Goal: Task Accomplishment & Management: Manage account settings

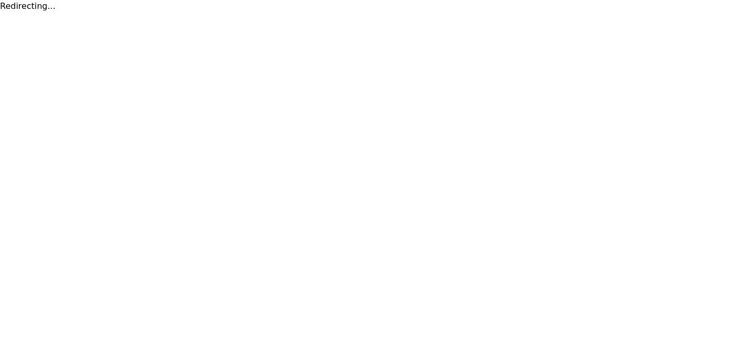
drag, startPoint x: 0, startPoint y: 0, endPoint x: 503, endPoint y: 87, distance: 510.5
click at [503, 13] on html "Redirecting..." at bounding box center [365, 6] width 731 height 13
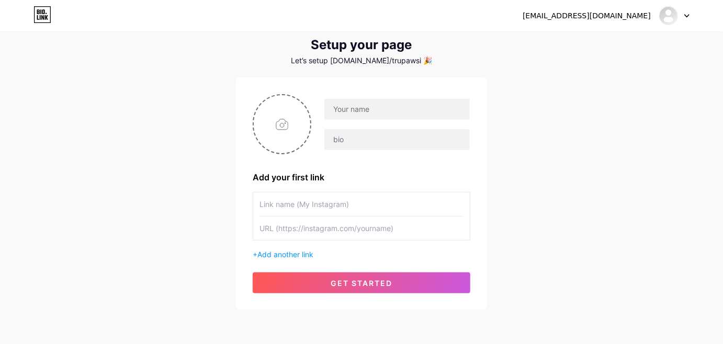
scroll to position [32, 0]
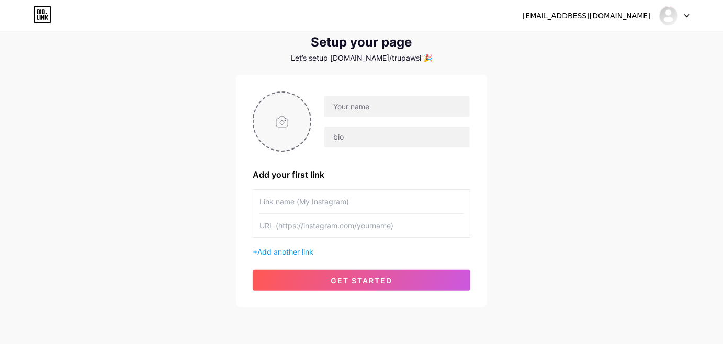
click at [277, 116] on input "file" at bounding box center [282, 122] width 57 height 58
type input "C:\fakepath\trupaws logo black.png"
click at [276, 127] on img at bounding box center [282, 122] width 59 height 60
click at [281, 135] on img at bounding box center [282, 122] width 59 height 60
click at [281, 133] on img at bounding box center [282, 122] width 59 height 60
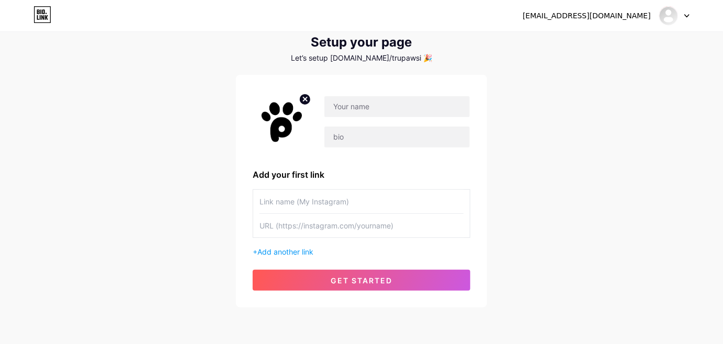
click at [301, 98] on circle at bounding box center [305, 100] width 12 height 12
click at [283, 124] on input "file" at bounding box center [282, 122] width 57 height 58
type input "C:\fakepath\trupaws logo black.png"
click at [288, 118] on img at bounding box center [282, 122] width 59 height 60
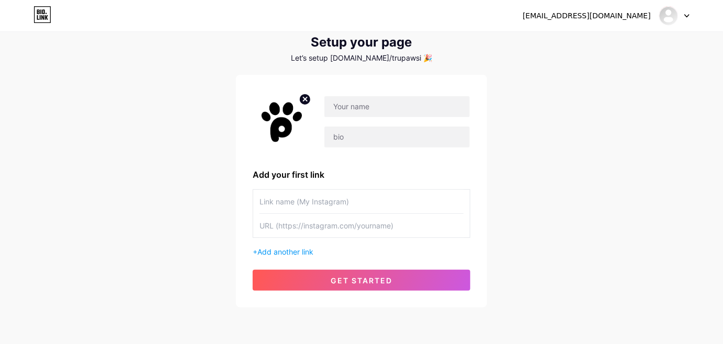
click at [289, 114] on img at bounding box center [282, 122] width 59 height 60
click at [304, 99] on circle at bounding box center [305, 100] width 12 height 12
click at [282, 119] on input "file" at bounding box center [282, 122] width 57 height 58
type input "C:\fakepath\trupaws logo black.png"
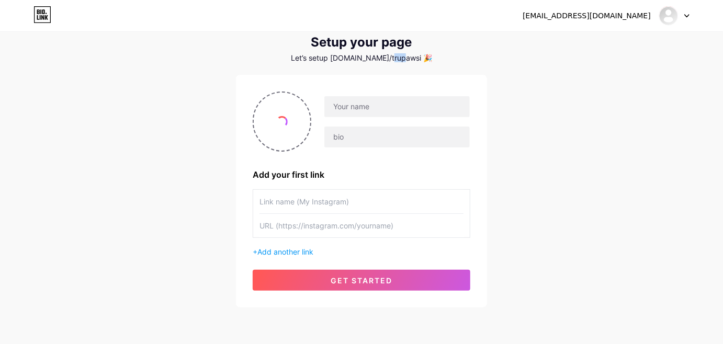
drag, startPoint x: 398, startPoint y: 59, endPoint x: 409, endPoint y: 57, distance: 11.1
click at [409, 57] on div "Let’s setup [DOMAIN_NAME]/trupawsi 🎉" at bounding box center [361, 58] width 251 height 8
click at [308, 98] on circle at bounding box center [305, 100] width 12 height 12
click at [278, 119] on input "file" at bounding box center [282, 122] width 57 height 58
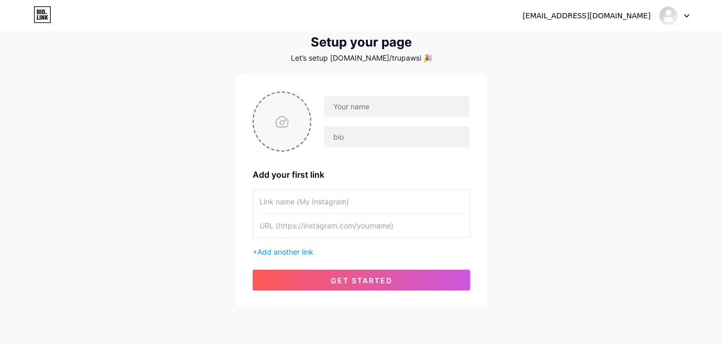
type input "C:\fakepath\trupaws logo black.png"
click at [362, 102] on input "text" at bounding box center [396, 106] width 145 height 21
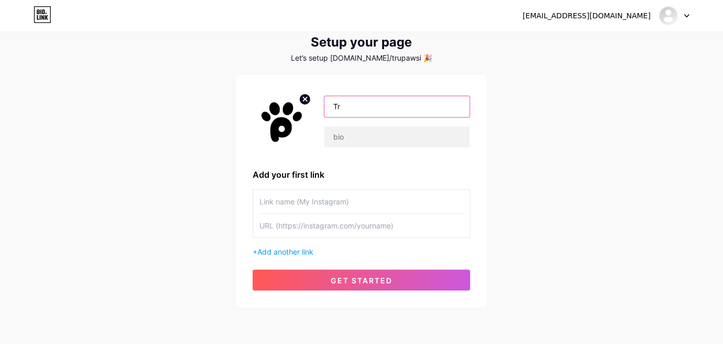
type input "T"
type input "[DOMAIN_NAME]"
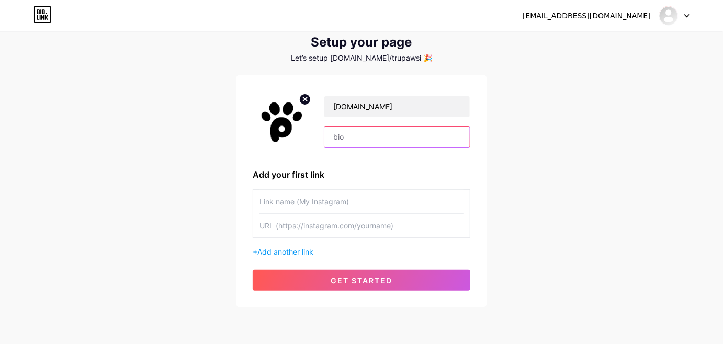
click at [366, 131] on input "text" at bounding box center [396, 137] width 145 height 21
paste input "Built with love, crafted for paws 🐾"
type input "Built with love, crafted for paws 🐾"
click at [502, 137] on div "trupawsindia@gmail.com Dashboard Logout Setup your page Let’s setup bio.link/tr…" at bounding box center [361, 154] width 723 height 373
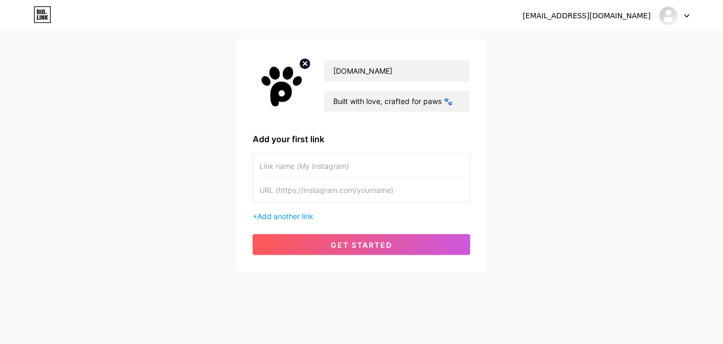
scroll to position [70, 0]
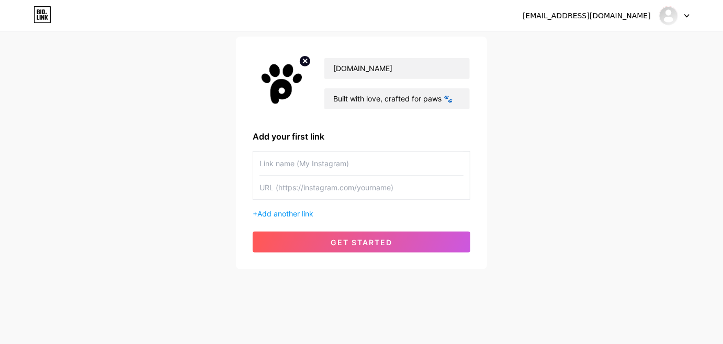
click at [343, 162] on input "text" at bounding box center [362, 164] width 204 height 24
type input "Instagram"
click at [324, 191] on input "text" at bounding box center [362, 188] width 204 height 24
paste input "[URL][DOMAIN_NAME][DOMAIN_NAME]"
type input "[URL][DOMAIN_NAME][DOMAIN_NAME]"
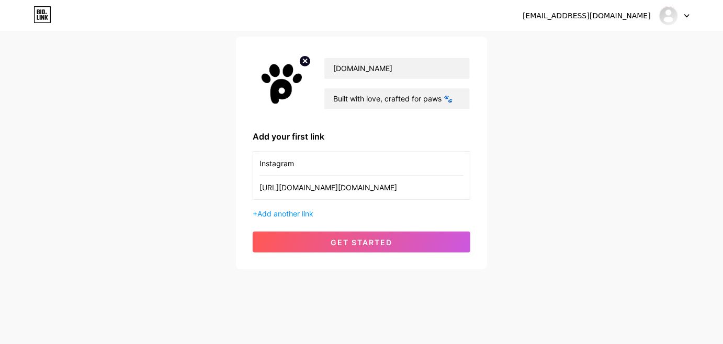
click at [297, 208] on div "+ Add another link" at bounding box center [362, 213] width 218 height 11
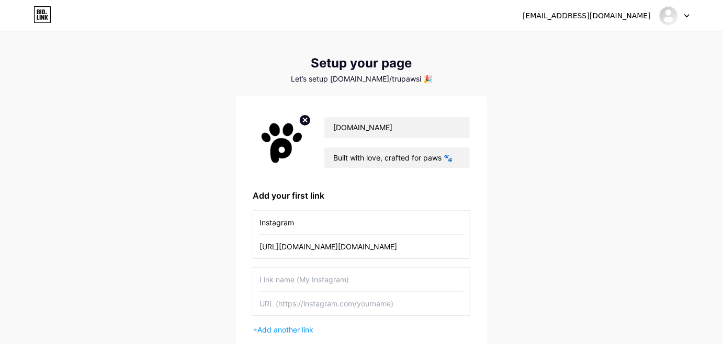
scroll to position [10, 0]
click at [397, 77] on div "Let’s setup [DOMAIN_NAME]/trupawsi 🎉" at bounding box center [361, 79] width 251 height 8
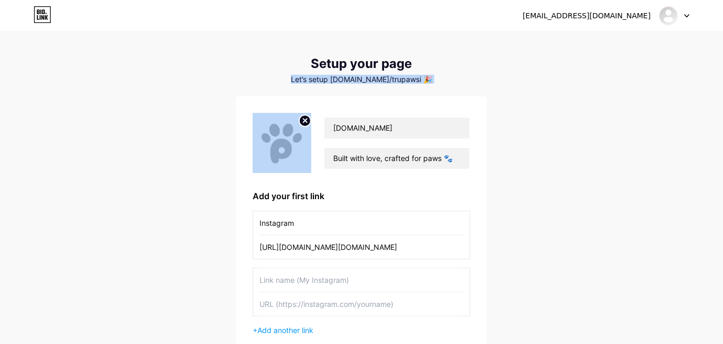
click at [397, 77] on div "Let’s setup [DOMAIN_NAME]/trupawsi 🎉" at bounding box center [361, 79] width 251 height 8
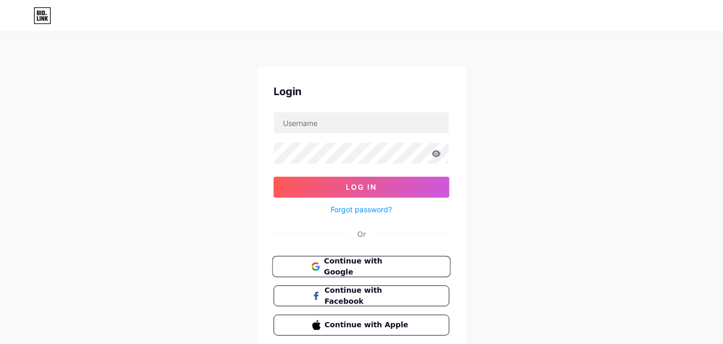
click at [384, 267] on span "Continue with Google" at bounding box center [367, 267] width 87 height 23
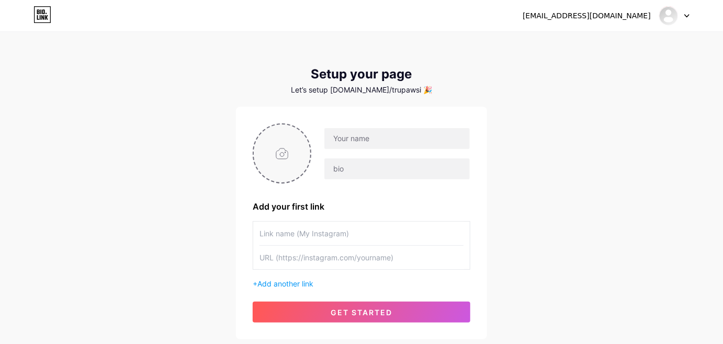
click at [286, 144] on input "file" at bounding box center [282, 154] width 57 height 58
type input "C:\fakepath\trupaws logo black.png"
click at [357, 136] on input "text" at bounding box center [396, 138] width 145 height 21
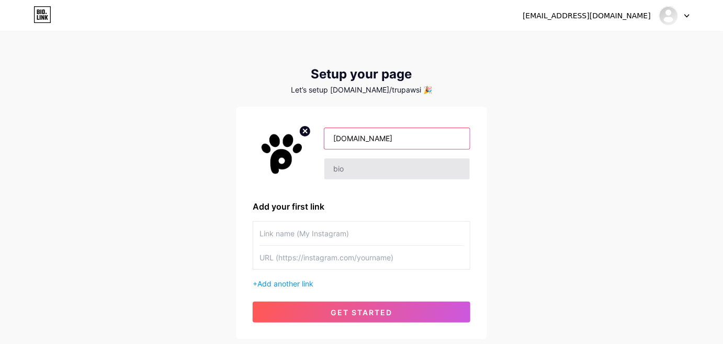
type input "[DOMAIN_NAME]"
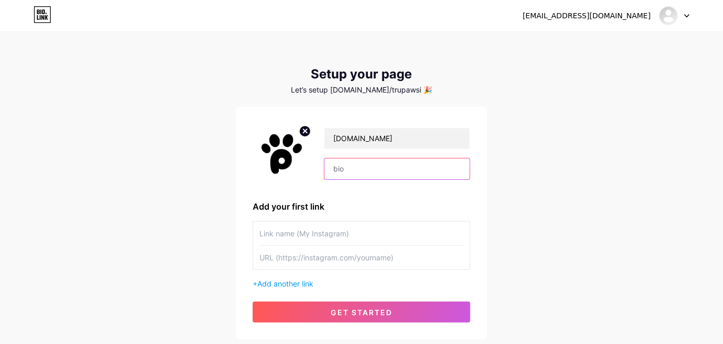
click at [361, 167] on input "text" at bounding box center [396, 169] width 145 height 21
type input "Built with love, crafted for paws 🐾"
click at [330, 231] on input "text" at bounding box center [362, 234] width 204 height 24
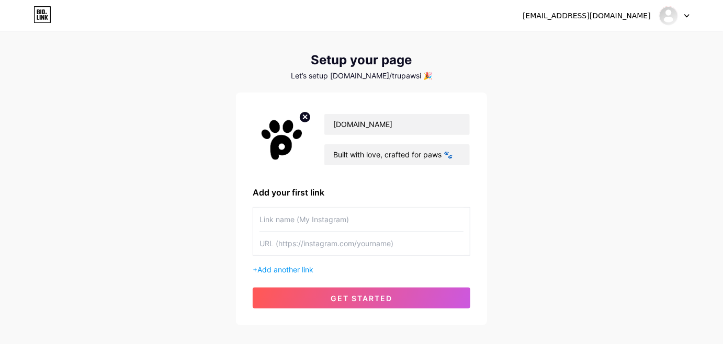
scroll to position [70, 0]
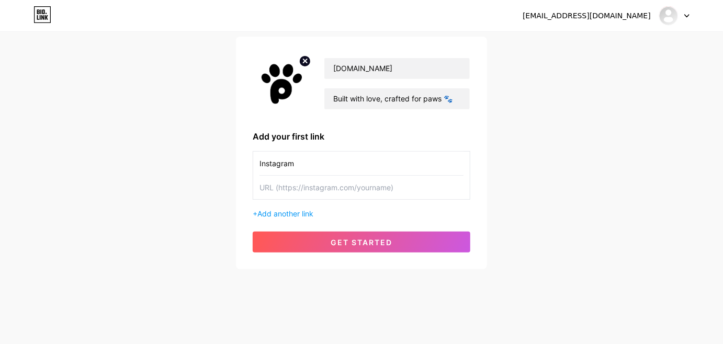
type input "Instagram"
click at [333, 186] on input "text" at bounding box center [362, 188] width 204 height 24
paste input "[URL][DOMAIN_NAME][DOMAIN_NAME]"
type input "[URL][DOMAIN_NAME][DOMAIN_NAME]"
click at [297, 212] on span "Add another link" at bounding box center [286, 213] width 56 height 9
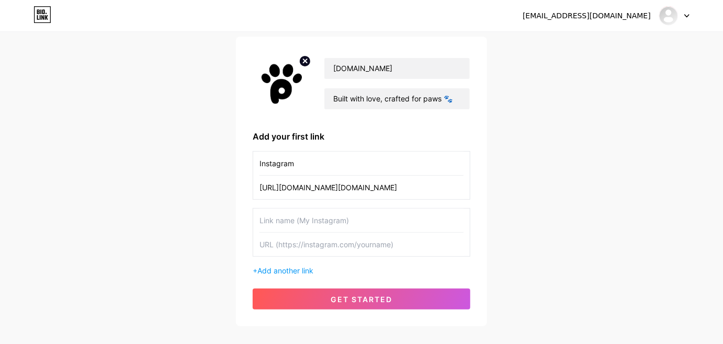
click at [300, 221] on input "text" at bounding box center [362, 221] width 204 height 24
type input "Facebook"
click at [305, 234] on input "text" at bounding box center [362, 245] width 204 height 24
paste input "[URL][DOMAIN_NAME]"
type input "[URL][DOMAIN_NAME]"
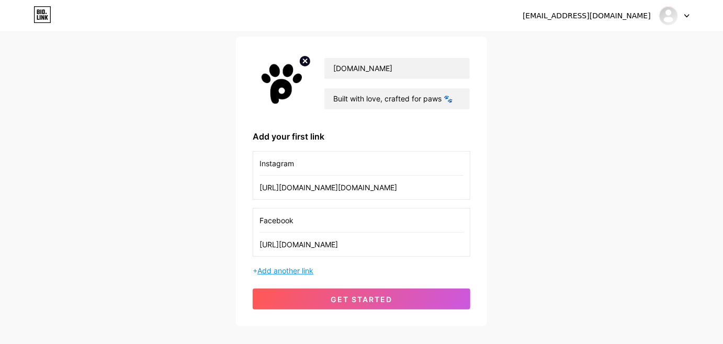
click at [300, 267] on span "Add another link" at bounding box center [286, 270] width 56 height 9
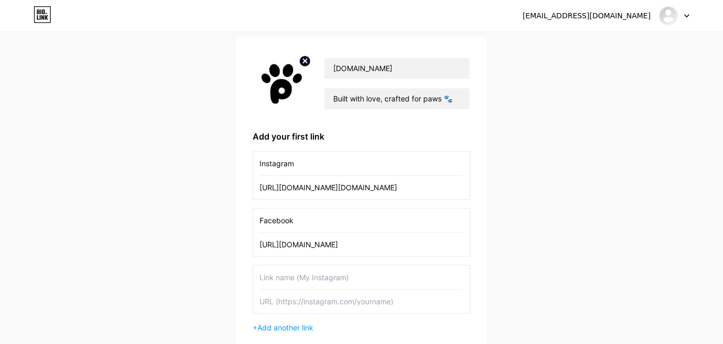
click at [302, 276] on input "text" at bounding box center [362, 278] width 204 height 24
type input "YouTube"
click at [302, 304] on input "text" at bounding box center [362, 302] width 204 height 24
paste input "[URL][DOMAIN_NAME]"
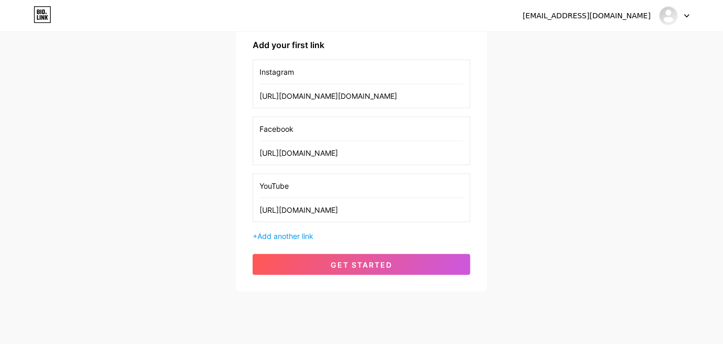
scroll to position [161, 0]
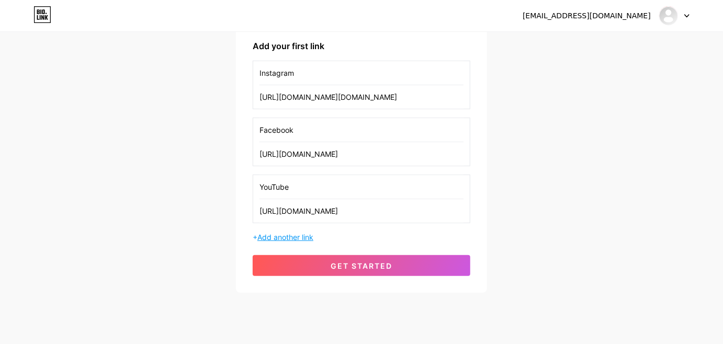
type input "[URL][DOMAIN_NAME]"
click at [303, 233] on span "Add another link" at bounding box center [286, 237] width 56 height 9
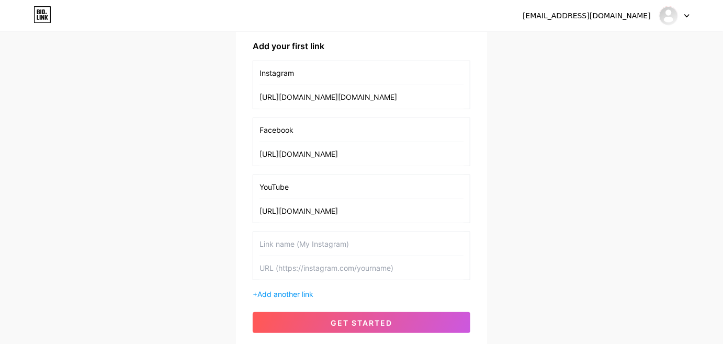
click at [335, 247] on input "text" at bounding box center [362, 244] width 204 height 24
type input "WhatsApp"
click at [346, 271] on input "text" at bounding box center [362, 268] width 204 height 24
paste input "[URL][DOMAIN_NAME]"
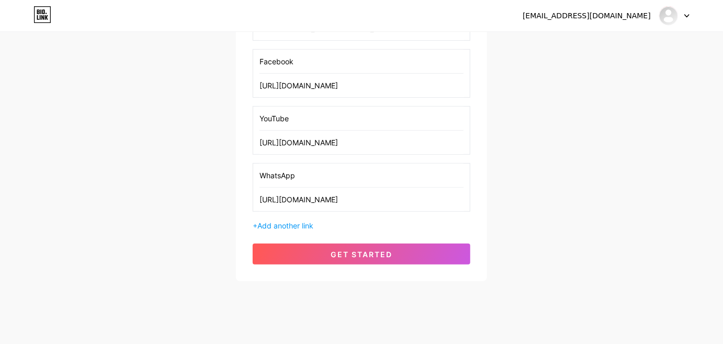
scroll to position [240, 0]
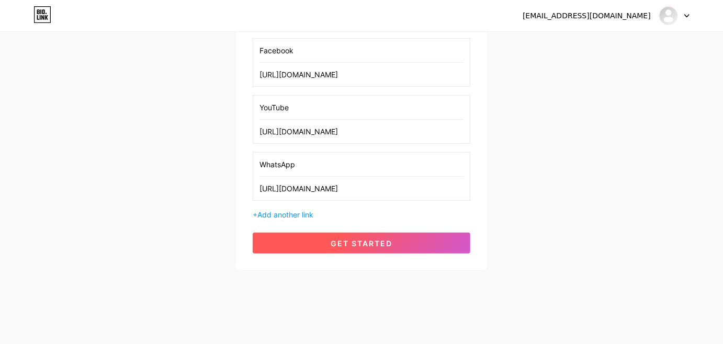
type input "[URL][DOMAIN_NAME]"
click at [396, 241] on button "get started" at bounding box center [362, 243] width 218 height 21
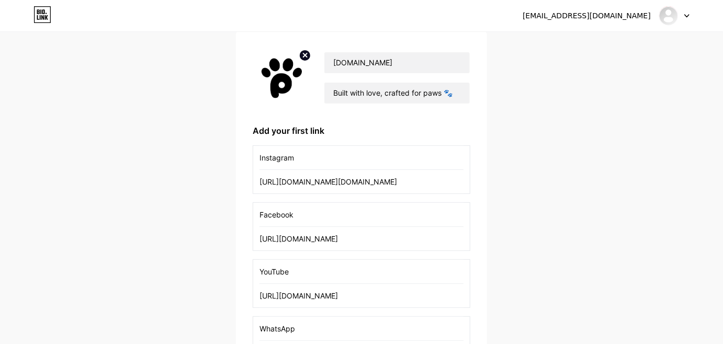
scroll to position [38, 0]
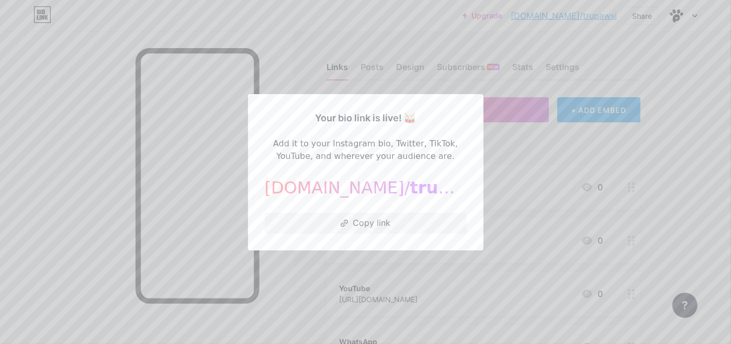
drag, startPoint x: 421, startPoint y: 187, endPoint x: 434, endPoint y: 196, distance: 15.4
click at [434, 196] on div "[DOMAIN_NAME]/ trupawsi" at bounding box center [366, 187] width 202 height 25
click at [441, 183] on div "[DOMAIN_NAME]/ trupawsi" at bounding box center [366, 187] width 202 height 25
click at [512, 148] on div at bounding box center [365, 172] width 731 height 344
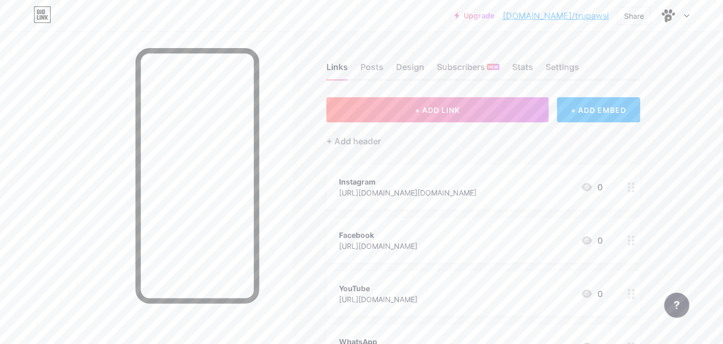
click at [682, 14] on div at bounding box center [674, 15] width 30 height 19
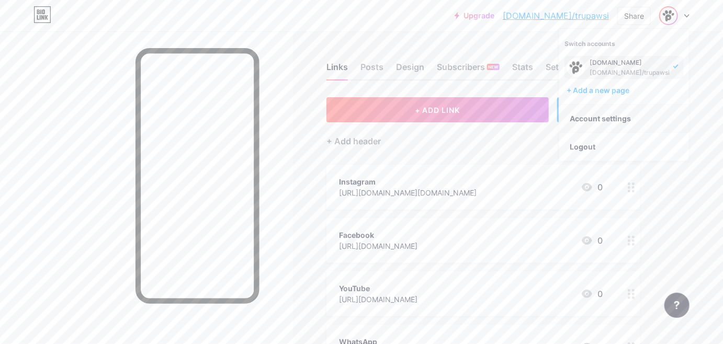
click at [607, 112] on link "Account settings" at bounding box center [624, 119] width 130 height 28
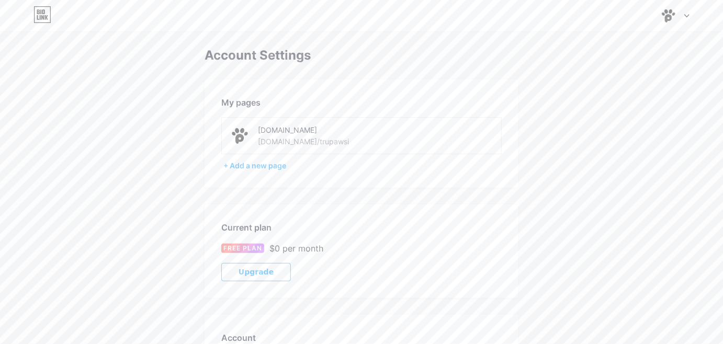
click at [287, 133] on div "[DOMAIN_NAME]" at bounding box center [332, 130] width 148 height 11
click at [298, 134] on div "[DOMAIN_NAME]" at bounding box center [332, 130] width 148 height 11
click at [299, 134] on div "[DOMAIN_NAME]" at bounding box center [332, 130] width 148 height 11
click at [300, 134] on div "[DOMAIN_NAME]" at bounding box center [332, 130] width 148 height 11
drag, startPoint x: 312, startPoint y: 140, endPoint x: 323, endPoint y: 141, distance: 11.0
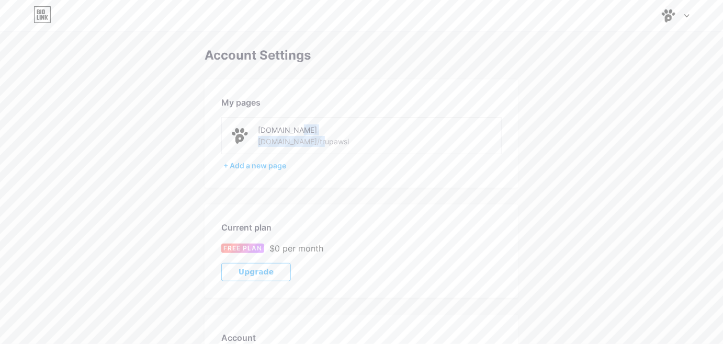
click at [323, 141] on div "[DOMAIN_NAME] [DOMAIN_NAME]/trupawsi" at bounding box center [332, 136] width 148 height 24
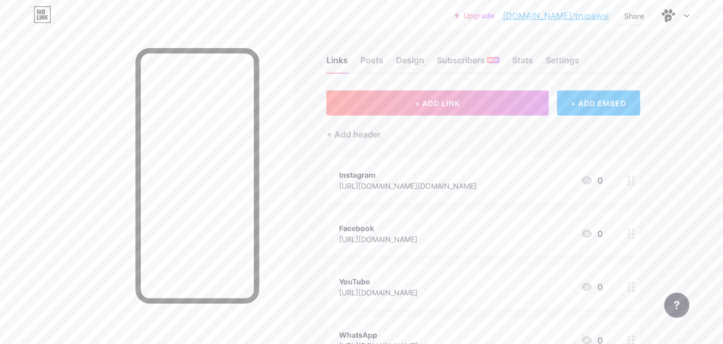
scroll to position [8, 0]
click at [372, 58] on div "Posts" at bounding box center [372, 62] width 23 height 19
click at [408, 59] on div "Design" at bounding box center [410, 62] width 28 height 19
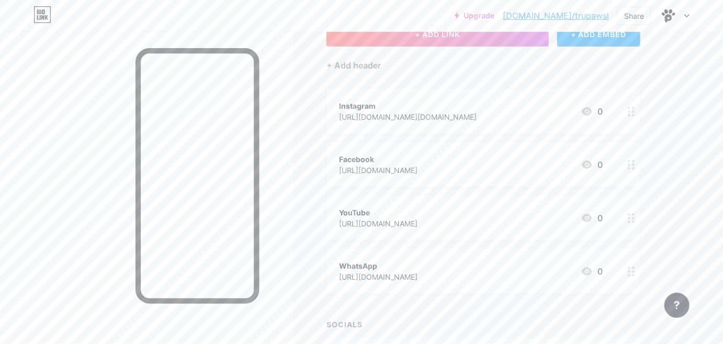
scroll to position [0, 0]
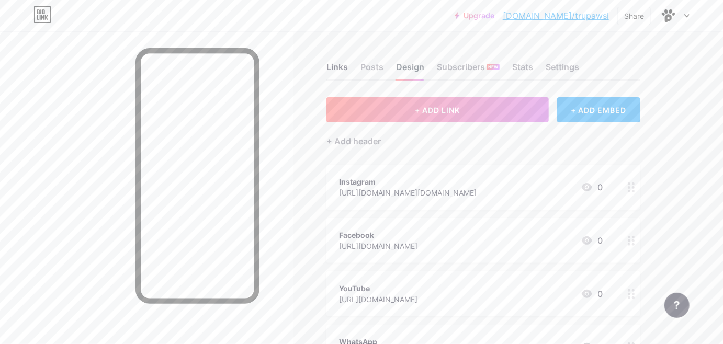
click at [410, 64] on div "Design" at bounding box center [410, 70] width 28 height 19
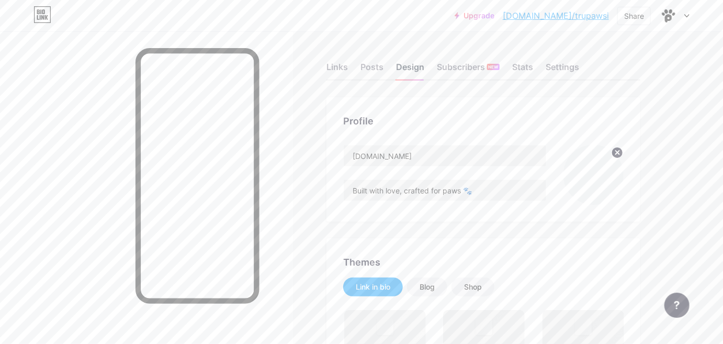
click at [410, 64] on div "Design" at bounding box center [410, 70] width 28 height 19
click at [369, 63] on div "Posts" at bounding box center [372, 70] width 23 height 19
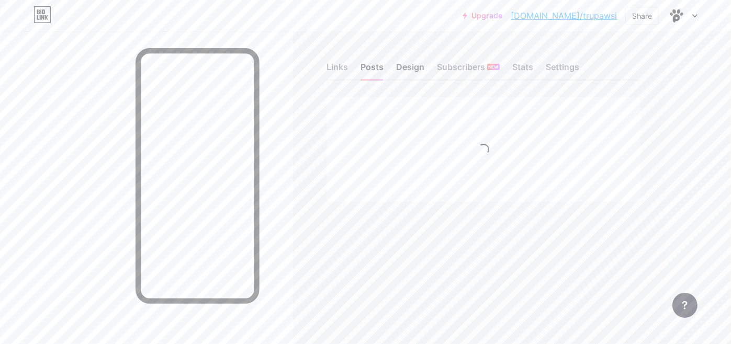
click at [409, 62] on div "Design" at bounding box center [410, 70] width 28 height 19
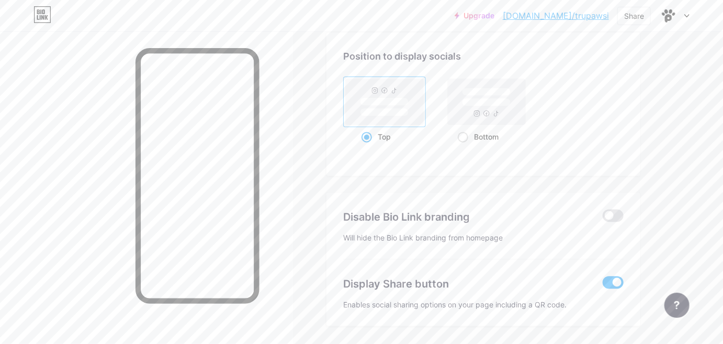
scroll to position [893, 0]
click at [617, 215] on span at bounding box center [613, 217] width 21 height 13
click at [603, 220] on input "checkbox" at bounding box center [603, 220] width 0 height 0
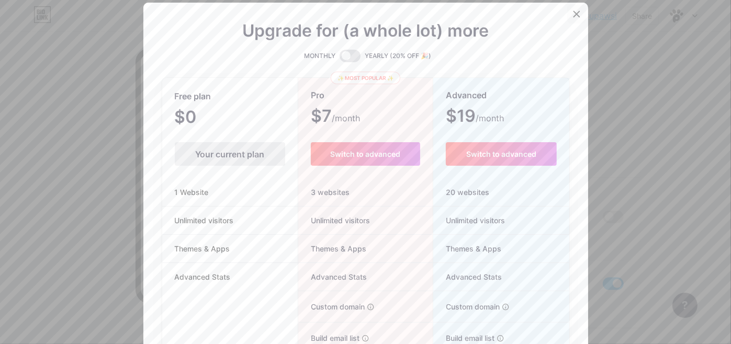
click at [574, 13] on icon at bounding box center [577, 15] width 6 height 6
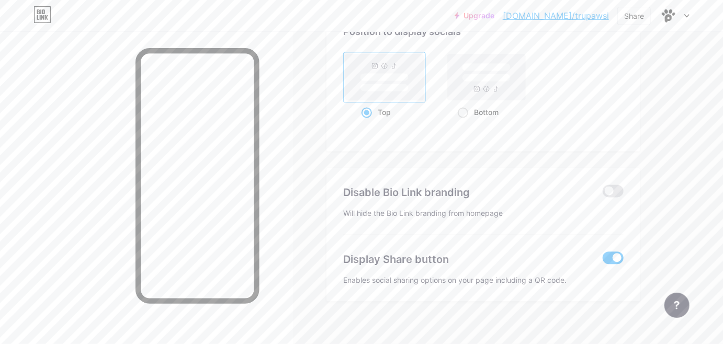
scroll to position [927, 0]
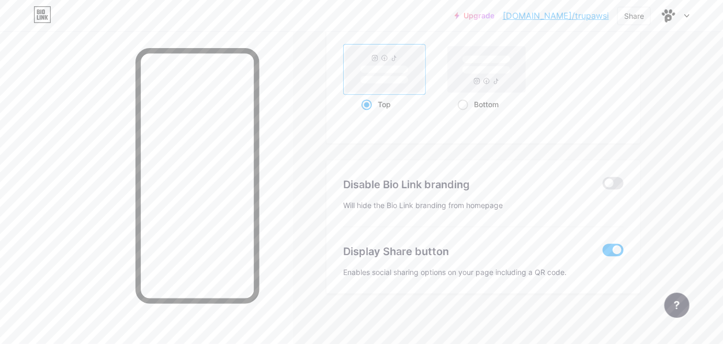
click at [615, 250] on span at bounding box center [613, 250] width 21 height 13
click at [603, 253] on input "checkbox" at bounding box center [603, 253] width 0 height 0
click at [615, 250] on span at bounding box center [613, 250] width 21 height 13
click at [603, 253] on input "checkbox" at bounding box center [603, 253] width 0 height 0
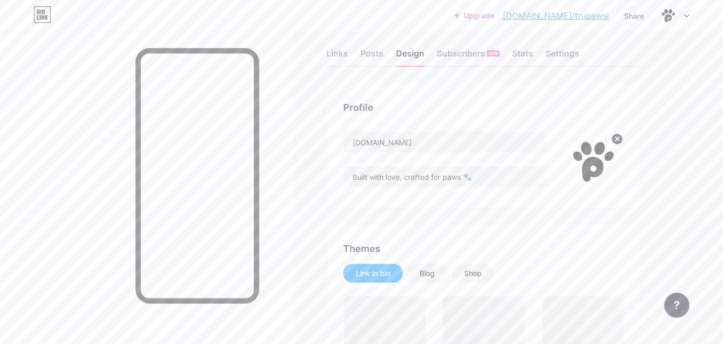
scroll to position [0, 0]
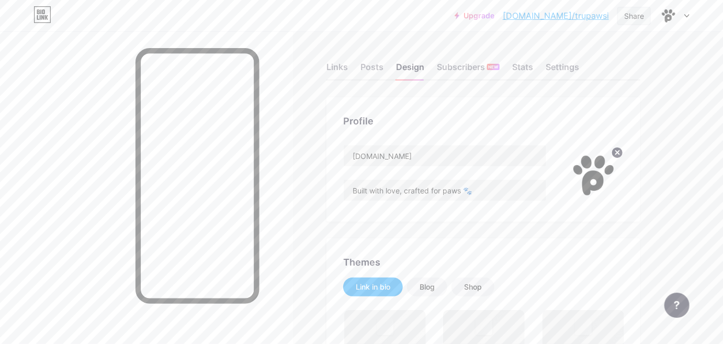
click at [633, 12] on div "Share" at bounding box center [634, 15] width 20 height 11
click at [577, 51] on div "Copy link" at bounding box center [573, 53] width 156 height 25
click at [637, 77] on icon at bounding box center [636, 79] width 13 height 13
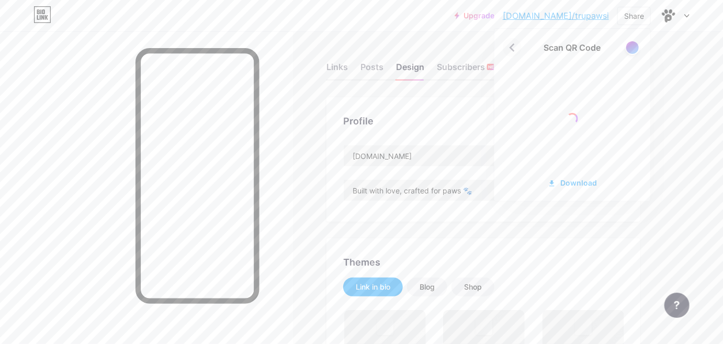
click at [513, 52] on icon at bounding box center [512, 47] width 17 height 17
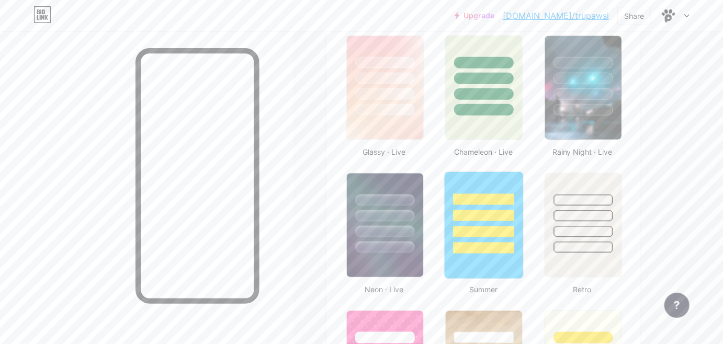
scroll to position [544, 0]
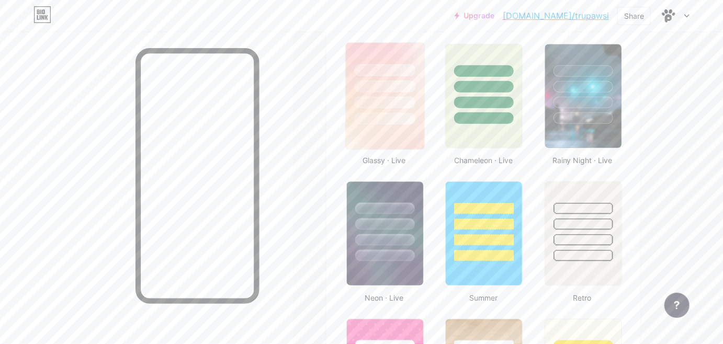
click at [386, 84] on div at bounding box center [384, 87] width 61 height 12
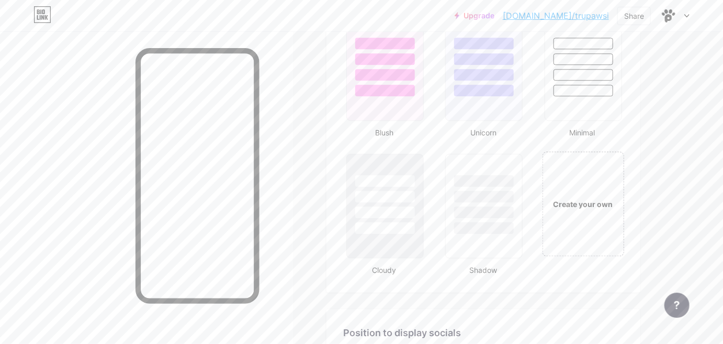
scroll to position [1120, 0]
click at [573, 211] on div "Create your own" at bounding box center [583, 206] width 84 height 108
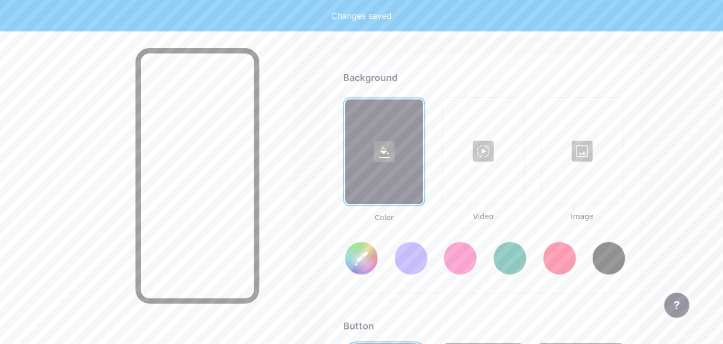
scroll to position [1386, 0]
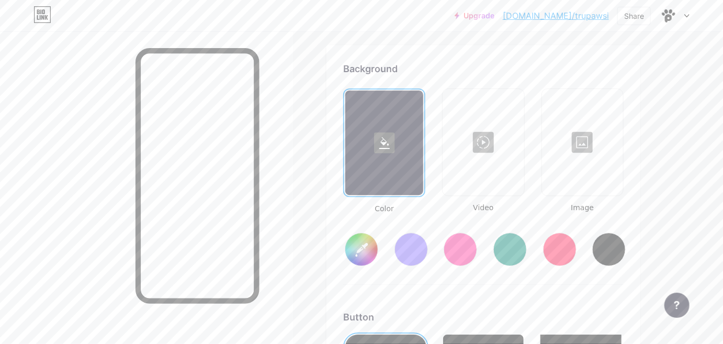
type input "#ffffff"
type input "#000000"
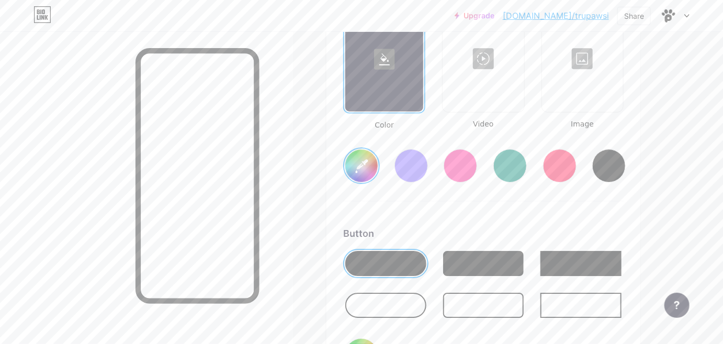
scroll to position [1451, 0]
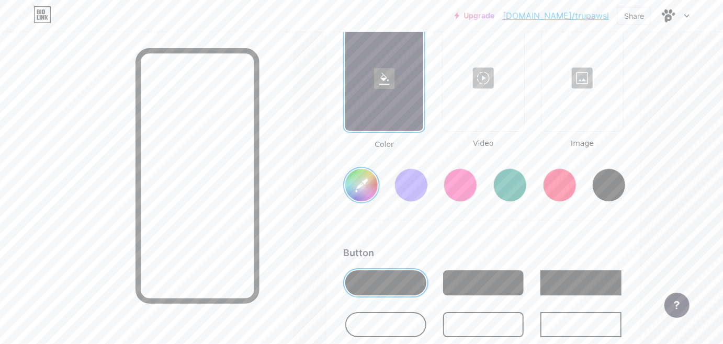
click at [359, 184] on input "#ffffff" at bounding box center [361, 185] width 32 height 32
click at [506, 208] on div "Color Video Image #ffffff" at bounding box center [483, 122] width 281 height 197
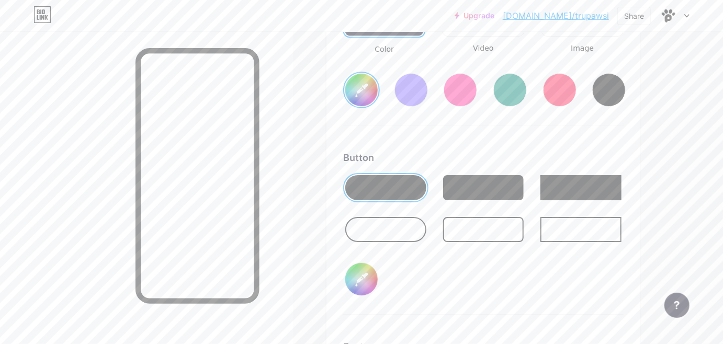
scroll to position [1547, 0]
click at [361, 278] on input "#000000" at bounding box center [361, 279] width 32 height 32
type input "#ffffff"
type input "#6e6363"
type input "#ffffff"
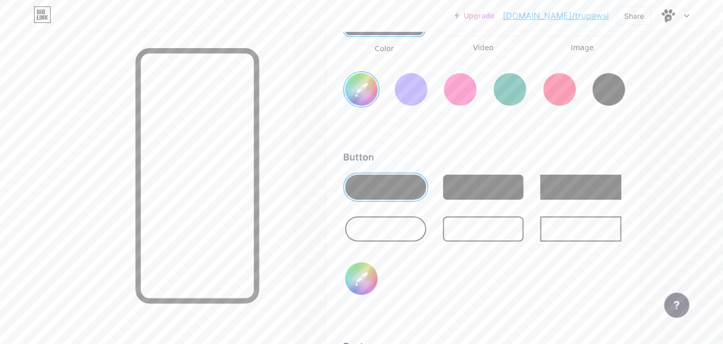
type input "#706666"
type input "#ffffff"
type input "#786d6d"
type input "#ffffff"
type input "#7e7272"
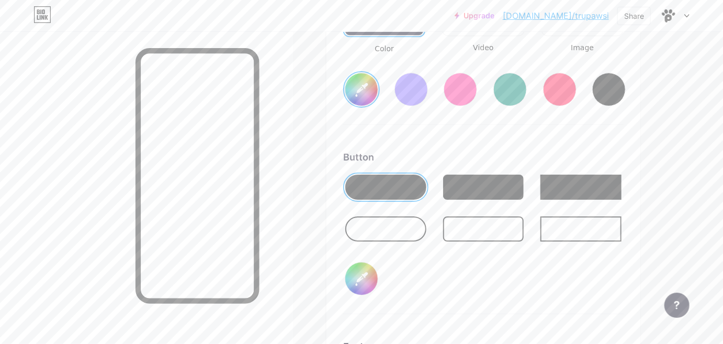
type input "#ffffff"
type input "#837777"
type input "#ffffff"
type input "#877d7d"
type input "#ffffff"
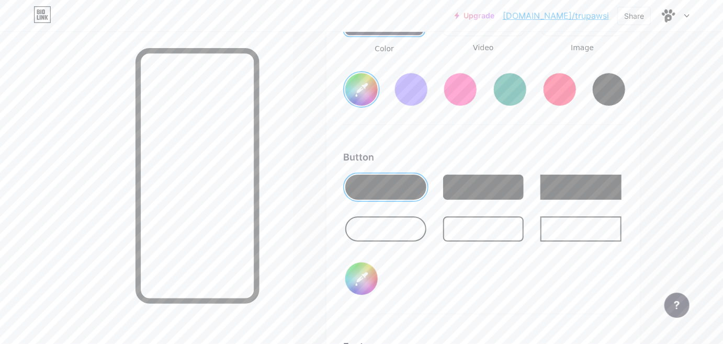
type input "#928787"
type input "#ffffff"
type input "#948989"
type input "#ffffff"
type input "#9e9494"
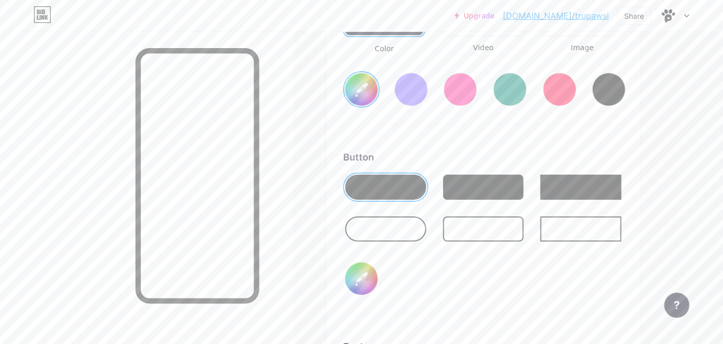
type input "#ffffff"
type input "#a39999"
type input "#ffffff"
type input "#aba0a0"
type input "#ffffff"
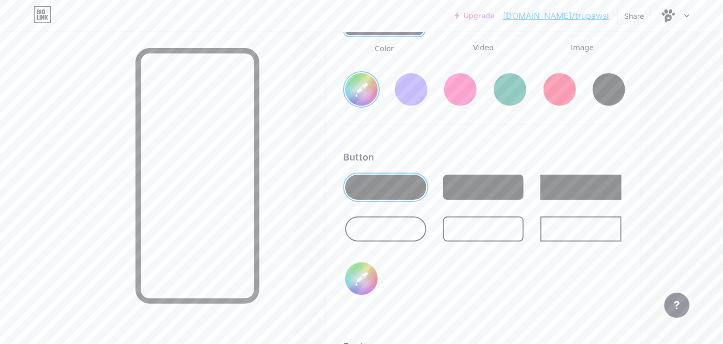
type input "#b0a6a6"
type input "#ffffff"
type input "#b5abab"
type input "#ffffff"
type input "#bab0b0"
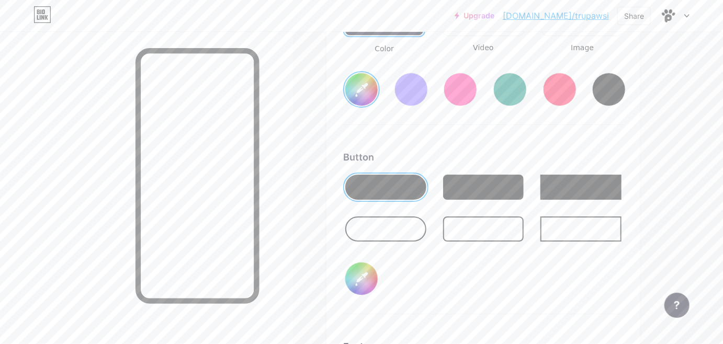
type input "#ffffff"
type input "#bfb5b5"
type input "#ffffff"
type input "#c4bbbb"
type input "#ffffff"
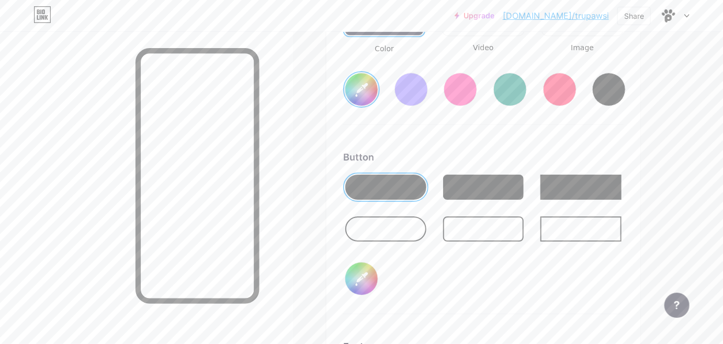
type input "#c8c0c0"
type input "#ffffff"
type input "#cbc3c3"
type input "#ffffff"
type input "#cec5c5"
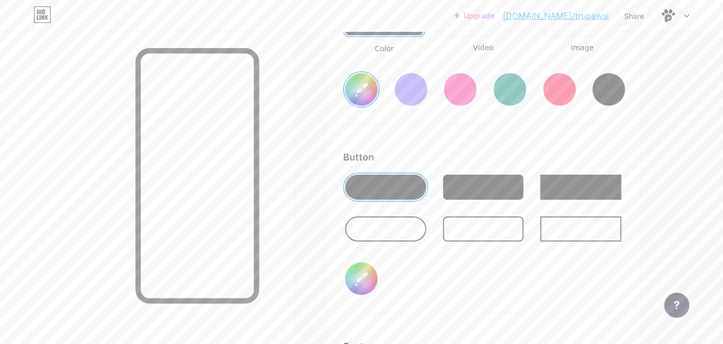
type input "#ffffff"
type input "#d2cbcb"
type input "#ffffff"
type input "#d4cece"
type input "#ffffff"
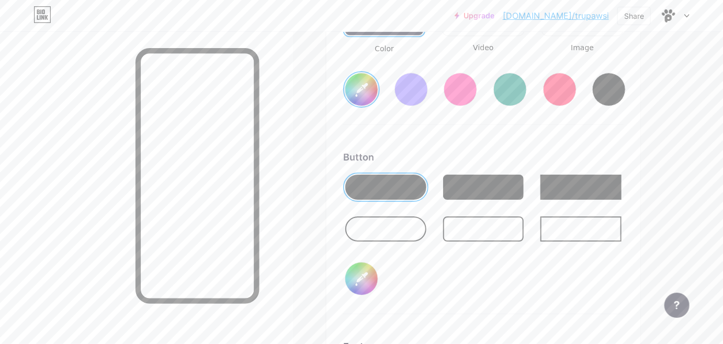
type input "#d6d1d1"
type input "#ffffff"
type input "#d8d4d4"
type input "#ffffff"
type input "#dad7d7"
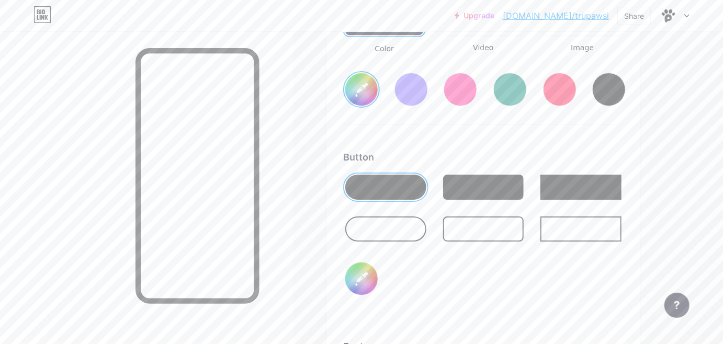
type input "#ffffff"
type input "#dfdddd"
type input "#ffffff"
type input "#dedede"
type input "#ffffff"
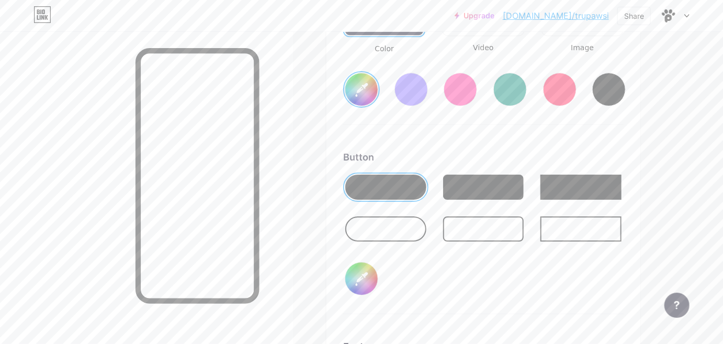
type input "#e0e0e0"
type input "#ffffff"
type input "#e3e3e3"
type input "#ffffff"
type input "#e2dfdf"
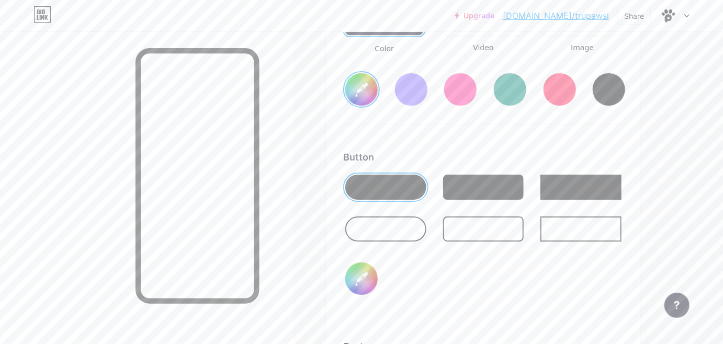
type input "#ffffff"
type input "#e5e0e0"
type input "#ffffff"
type input "#e5e1e1"
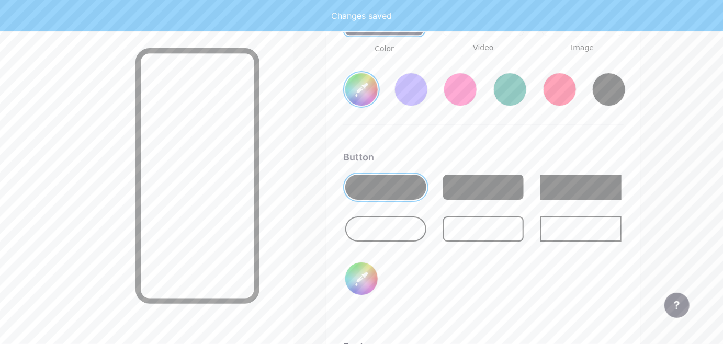
type input "#ffffff"
type input "#eae6e6"
type input "#ffffff"
type input "#e9e7e7"
type input "#ffffff"
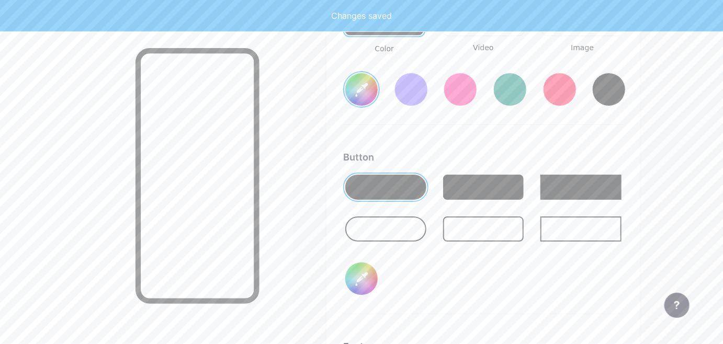
type input "#e7e4e4"
type input "#ffffff"
type input "#e5e1e1"
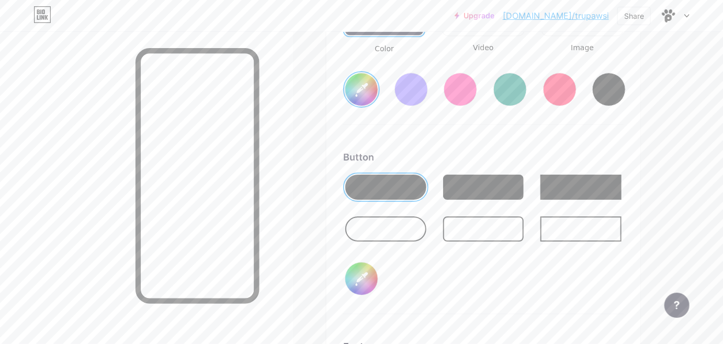
type input "#ffffff"
type input "#e2dfdf"
type input "#ffffff"
type input "#e0dcdc"
type input "#ffffff"
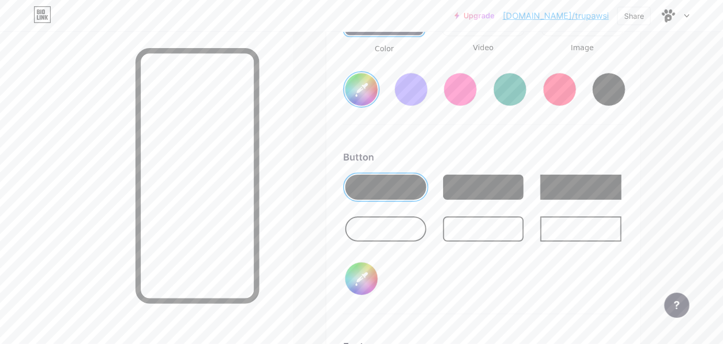
type input "#dddada"
type input "#ffffff"
type input "#dad7d7"
type input "#ffffff"
type input "#d8d5d5"
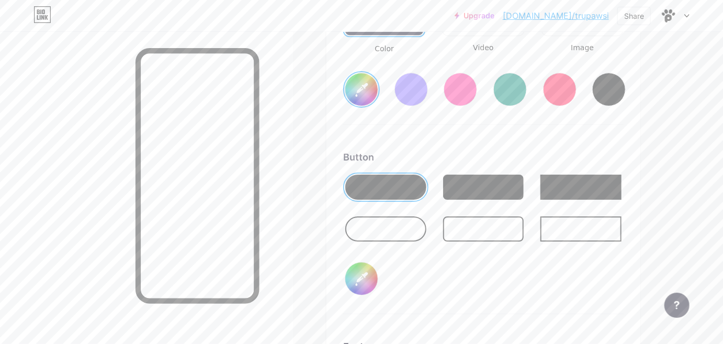
type input "#ffffff"
type input "#d6d1d1"
type input "#ffffff"
type input "#d8d5d5"
type input "#ffffff"
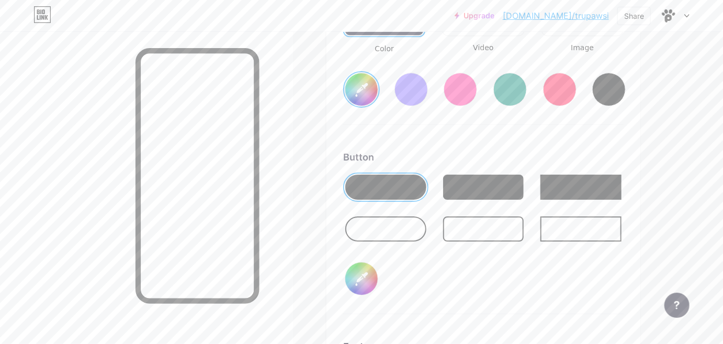
type input "#dad7d7"
type input "#ffffff"
type input "#dddada"
type input "#ffffff"
type input "#e0dcdc"
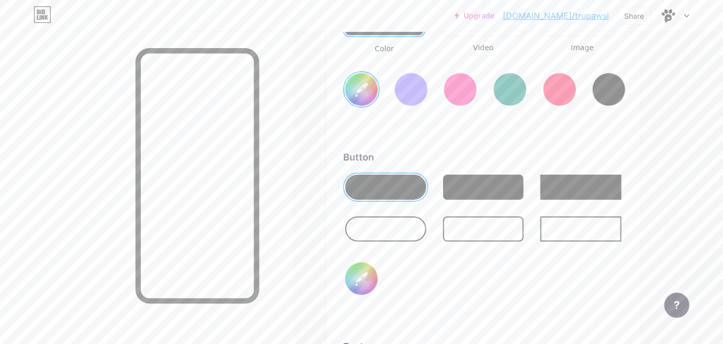
type input "#ffffff"
type input "#e1dbdb"
type input "#ffffff"
type input "#e2dfdf"
type input "#ffffff"
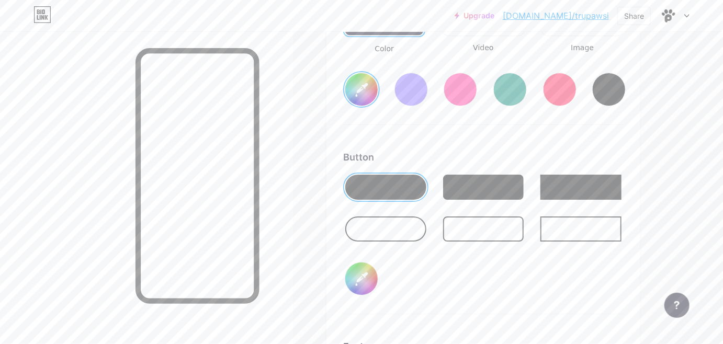
type input "#e5e0e0"
type input "#ffffff"
type input "#e5e1e1"
type input "#ffffff"
type input "#e8e3e3"
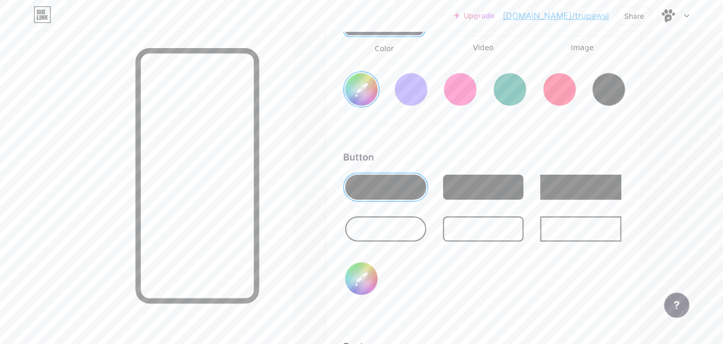
type input "#ffffff"
type input "#ebe6e6"
type input "#ffffff"
type input "#ede9e9"
type input "#ffffff"
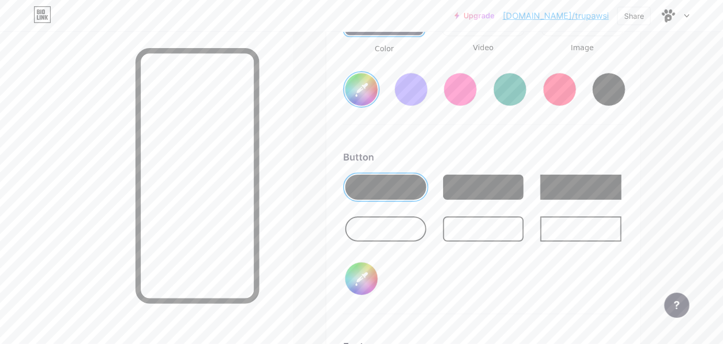
type input "#f0ebeb"
type input "#ffffff"
type input "#f2eded"
type input "#ffffff"
type input "#f5f0f0"
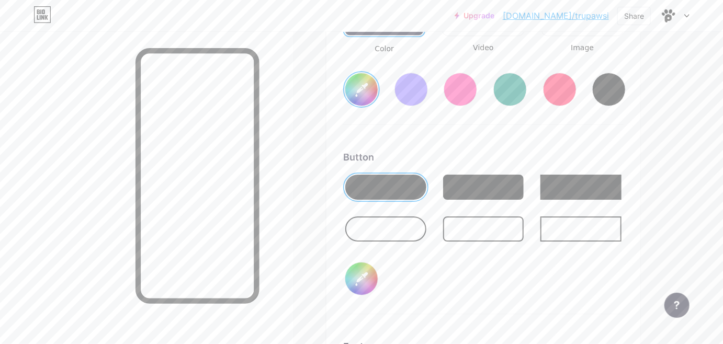
type input "#ffffff"
type input "#f4f0f0"
type input "#ffffff"
type input "#f7f3f3"
type input "#ffffff"
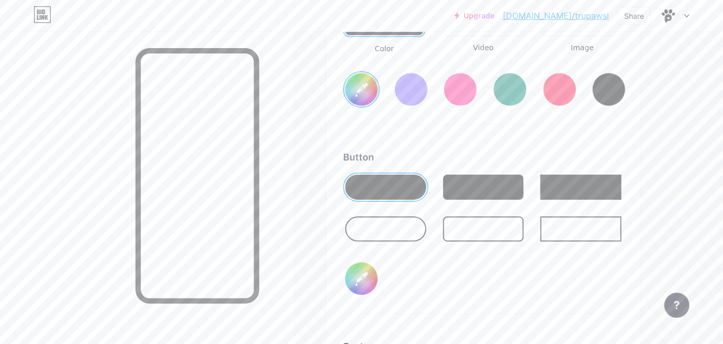
type input "#f8f1f1"
type input "#ffffff"
type input "#f9f1f1"
type input "#ffffff"
type input "#f9f0f0"
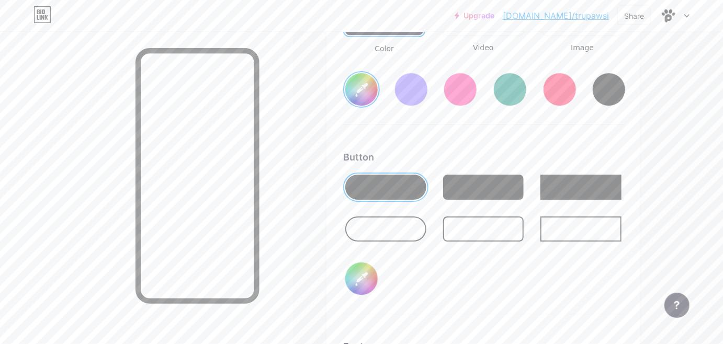
type input "#ffffff"
type input "#fbf3f3"
type input "#ffffff"
type input "#fdf2f2"
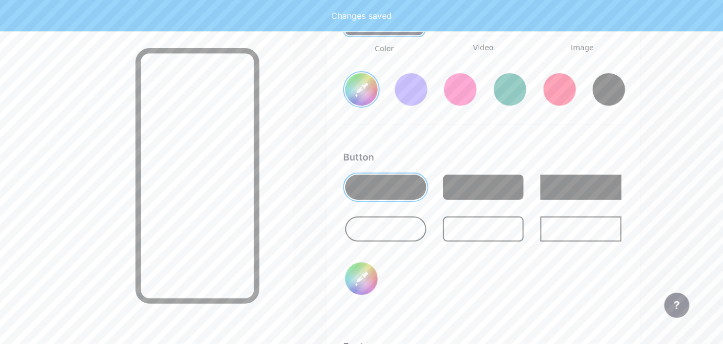
type input "#ffffff"
type input "#fdf6f6"
type input "#ffffff"
type input "#fdf7f7"
type input "#ffffff"
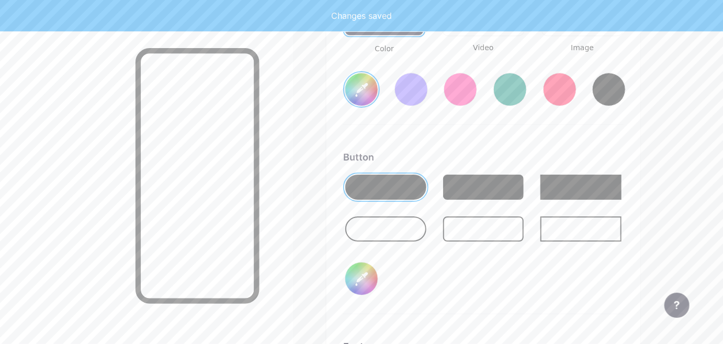
type input "#fcf7f7"
type input "#ffffff"
type input "#fefbfb"
type input "#ffffff"
type input "#fdfcfc"
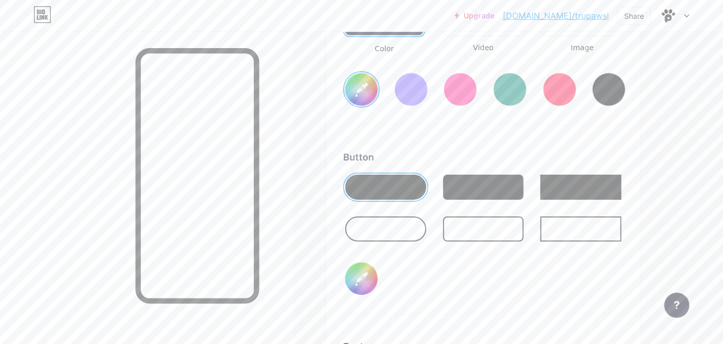
type input "#ffffff"
type input "#dedede"
type input "#ffffff"
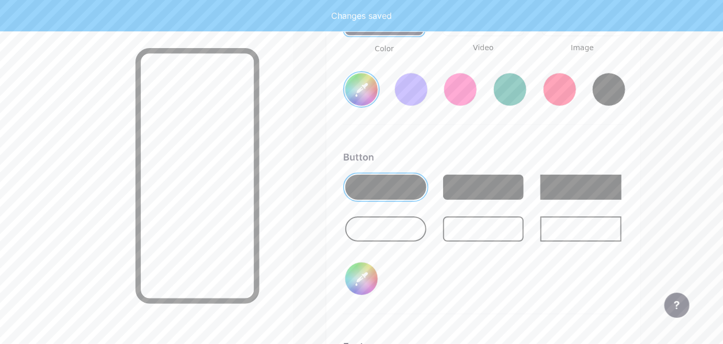
type input "#dedede"
click at [519, 125] on div "Background Color Video Image #ffffff Button #dedede Font Inter Poppins EB Garam…" at bounding box center [483, 212] width 281 height 620
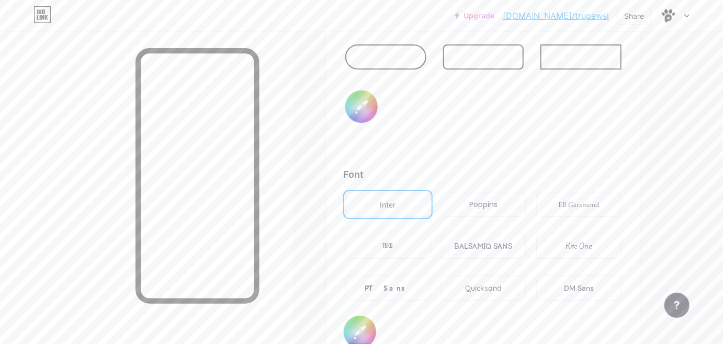
scroll to position [1732, 0]
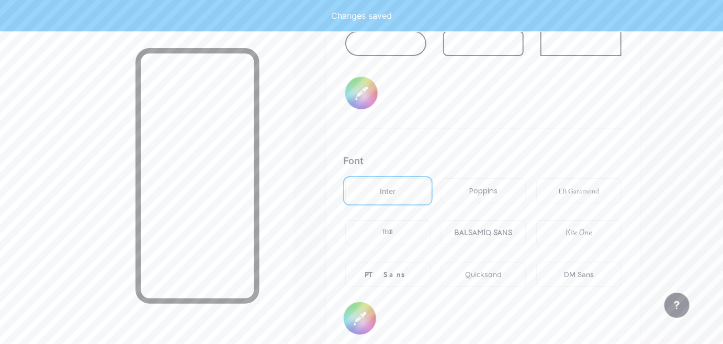
click at [483, 181] on div "Poppins" at bounding box center [483, 190] width 85 height 25
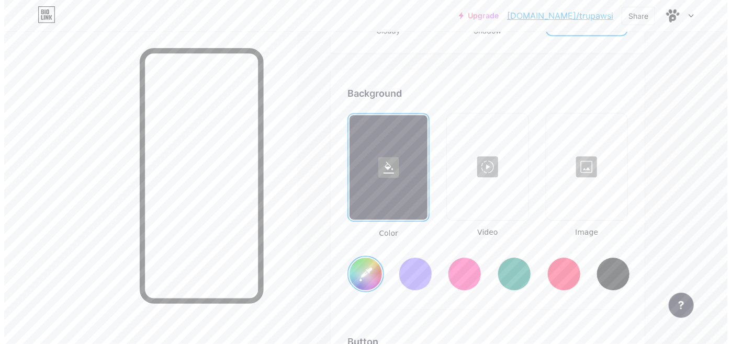
scroll to position [1361, 0]
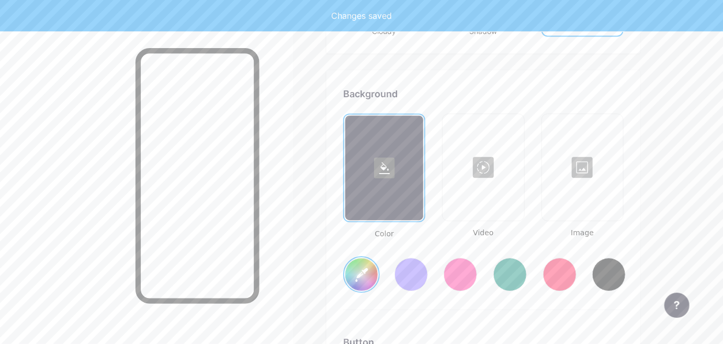
type input "#ffffff"
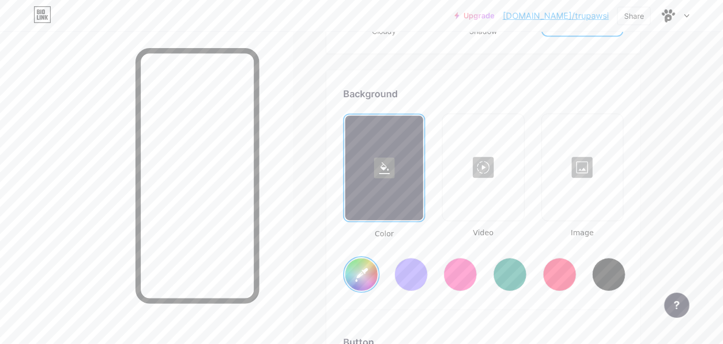
click at [579, 166] on div at bounding box center [582, 167] width 79 height 105
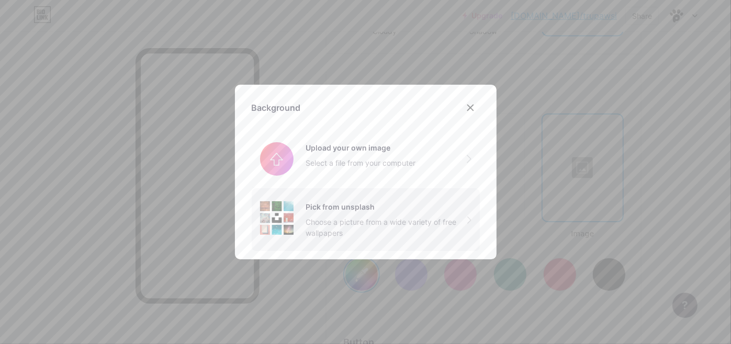
click at [386, 209] on div "Pick from unsplash" at bounding box center [386, 207] width 161 height 11
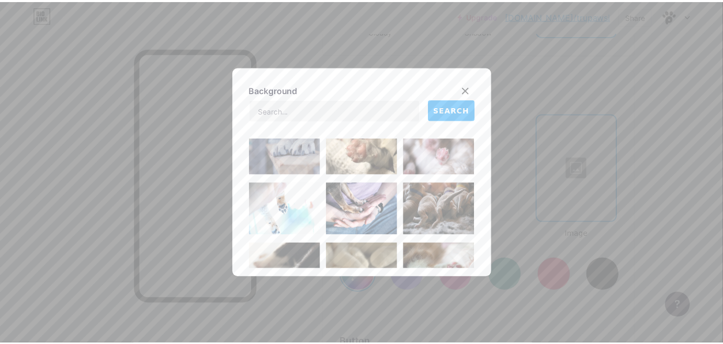
scroll to position [7, 0]
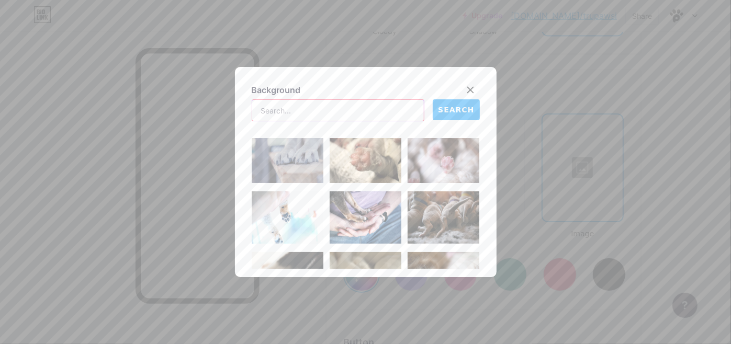
click at [365, 114] on input "text" at bounding box center [338, 110] width 172 height 21
type input "blue gradient"
click at [445, 109] on span "SEARCH" at bounding box center [456, 110] width 36 height 11
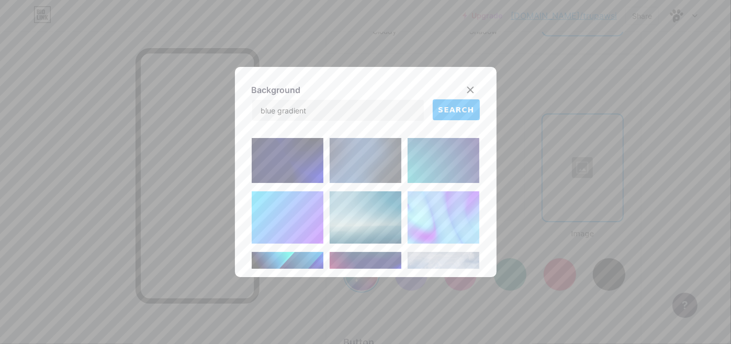
click at [287, 208] on img at bounding box center [288, 218] width 72 height 52
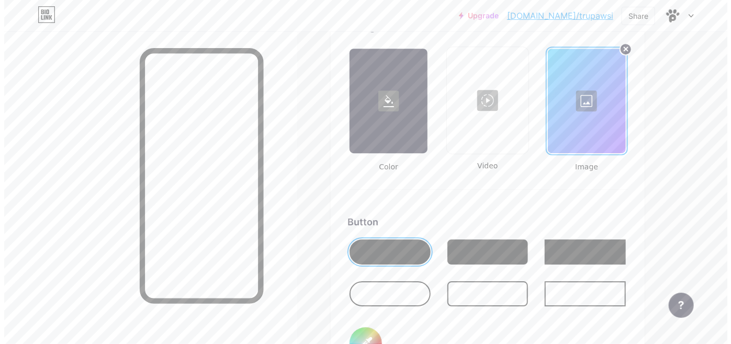
scroll to position [1397, 0]
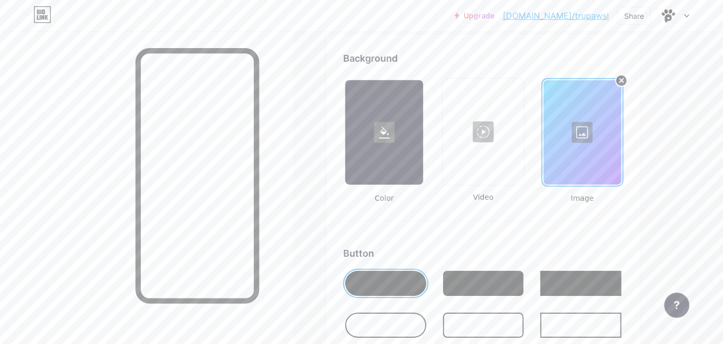
click at [582, 131] on div at bounding box center [583, 132] width 78 height 105
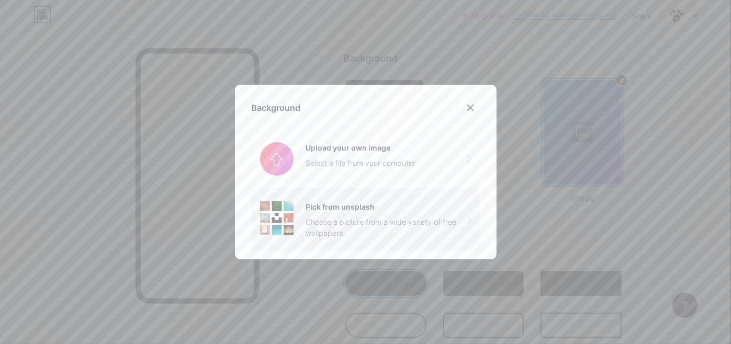
click at [367, 234] on div "Choose a picture from a wide variety of free wallpapers" at bounding box center [386, 228] width 161 height 22
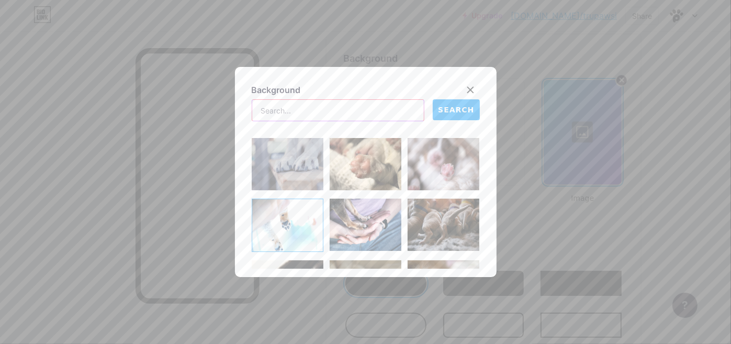
click at [361, 110] on input "text" at bounding box center [338, 110] width 172 height 21
click at [445, 110] on span "SEARCH" at bounding box center [456, 110] width 36 height 11
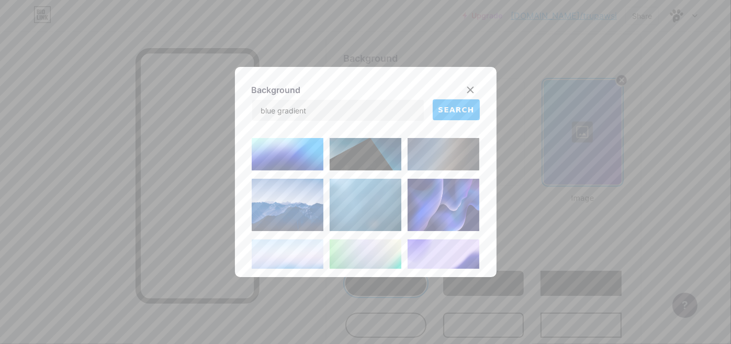
scroll to position [616, 0]
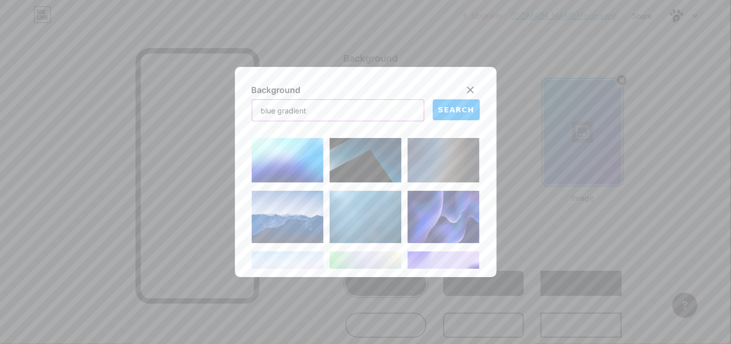
click at [255, 107] on input "blue gradient" at bounding box center [338, 110] width 172 height 21
type input "teal blue gradient"
click at [454, 102] on button "SEARCH" at bounding box center [456, 109] width 47 height 21
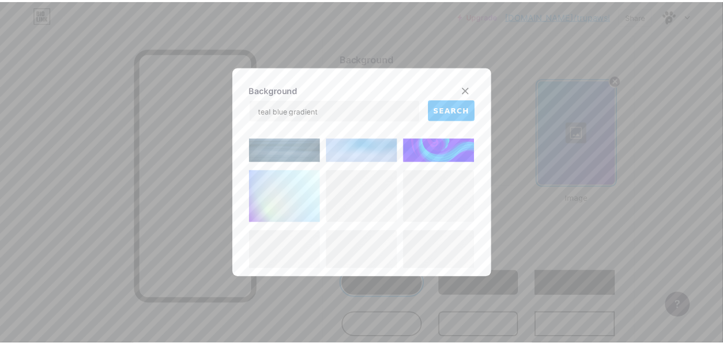
scroll to position [1984, 0]
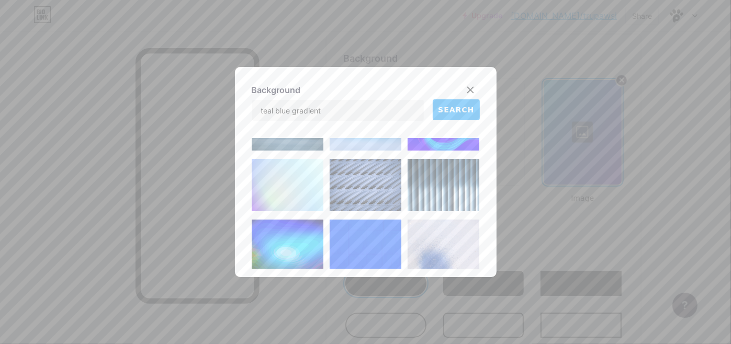
click at [279, 177] on img at bounding box center [288, 185] width 72 height 52
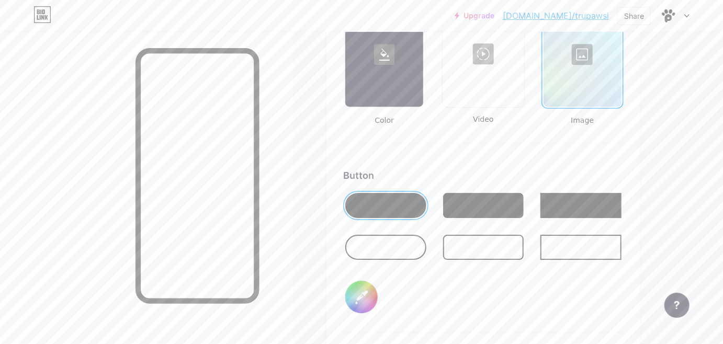
scroll to position [1490, 0]
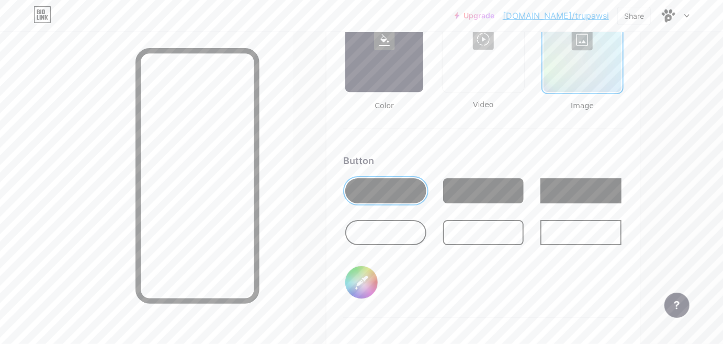
click at [361, 283] on input "#dedede" at bounding box center [361, 282] width 32 height 32
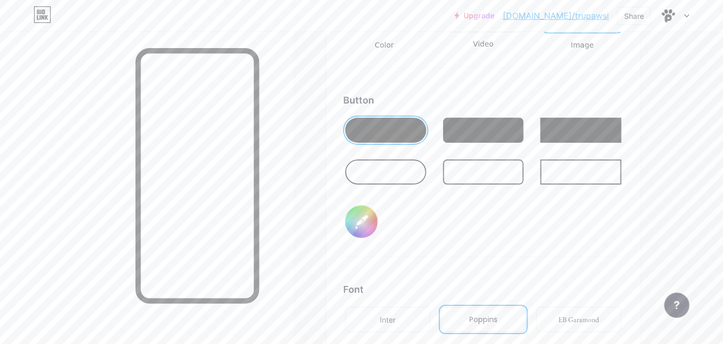
scroll to position [1550, 0]
click at [356, 218] on input "#dedede" at bounding box center [361, 222] width 32 height 32
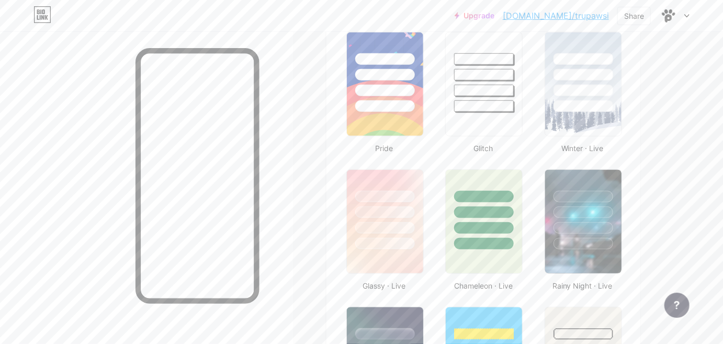
scroll to position [428, 0]
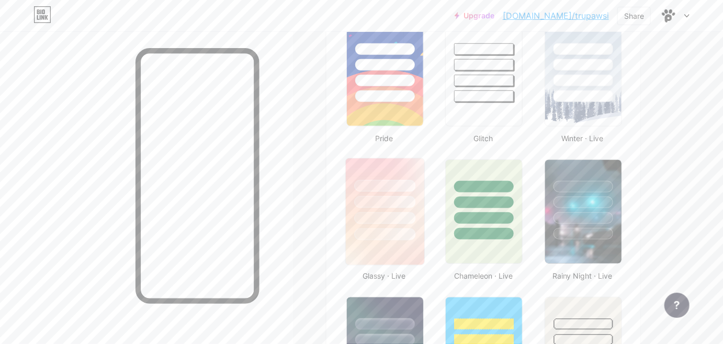
click at [361, 213] on div at bounding box center [384, 218] width 61 height 12
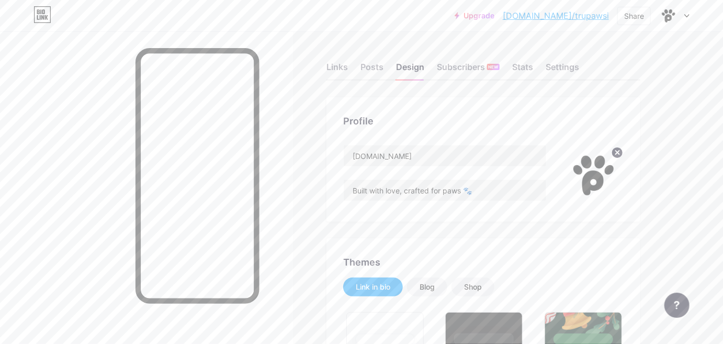
scroll to position [0, 0]
click at [556, 63] on div "Settings" at bounding box center [562, 70] width 33 height 19
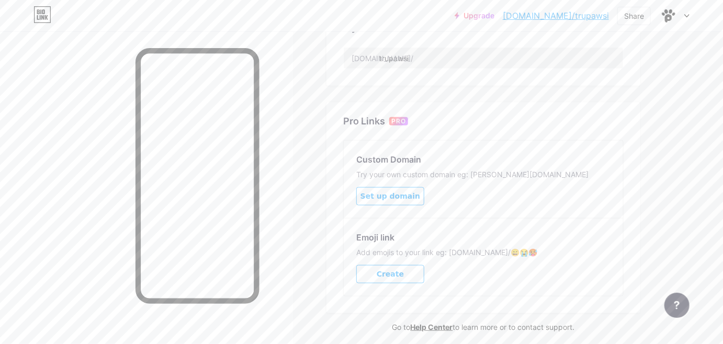
scroll to position [435, 0]
click at [389, 193] on span "Set up domain" at bounding box center [391, 196] width 60 height 9
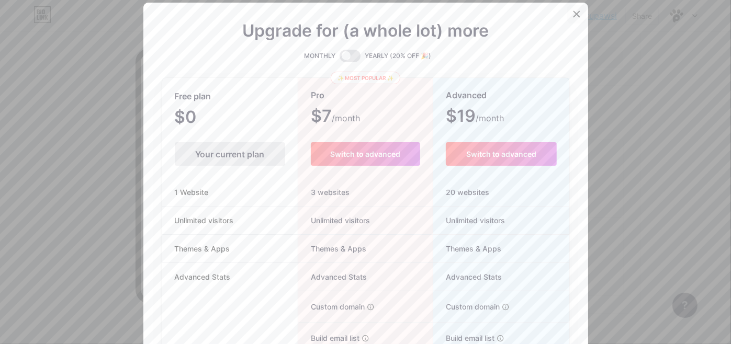
click at [579, 12] on div at bounding box center [576, 14] width 19 height 19
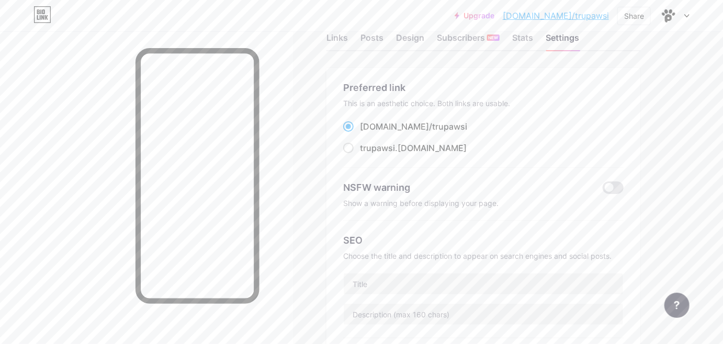
scroll to position [0, 0]
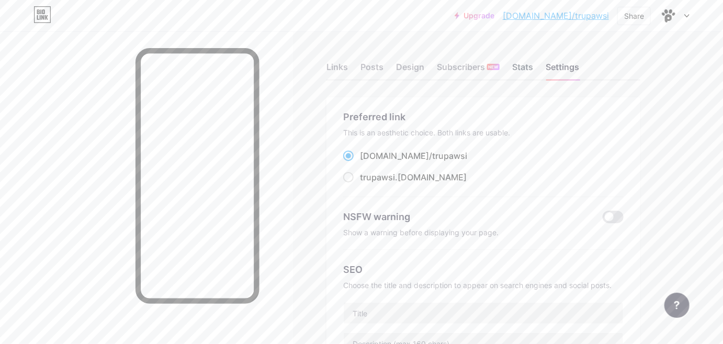
click at [517, 68] on div "Stats" at bounding box center [522, 70] width 21 height 19
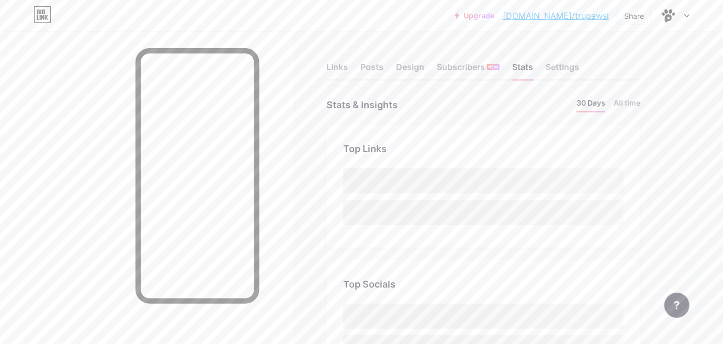
scroll to position [344, 723]
click at [333, 65] on div "Links" at bounding box center [337, 70] width 21 height 19
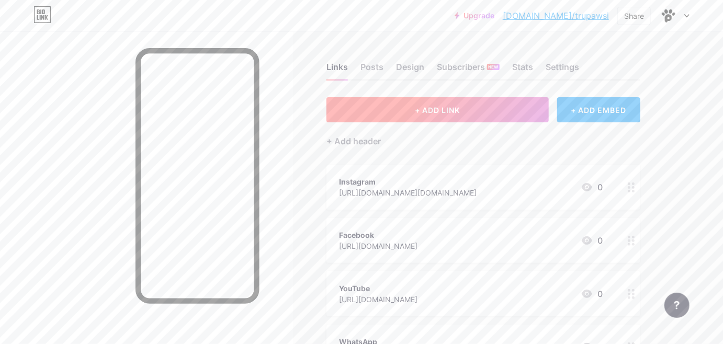
click at [431, 108] on span "+ ADD LINK" at bounding box center [437, 110] width 45 height 9
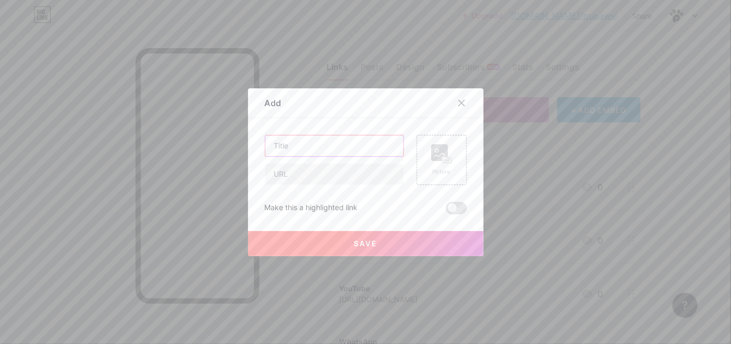
click at [319, 145] on input "text" at bounding box center [334, 146] width 138 height 21
type input "Website"
click at [318, 174] on input "text" at bounding box center [334, 174] width 138 height 21
type input "[URL][DOMAIN_NAME]"
click at [366, 244] on span "Save" at bounding box center [366, 243] width 24 height 9
